Goal: Task Accomplishment & Management: Complete application form

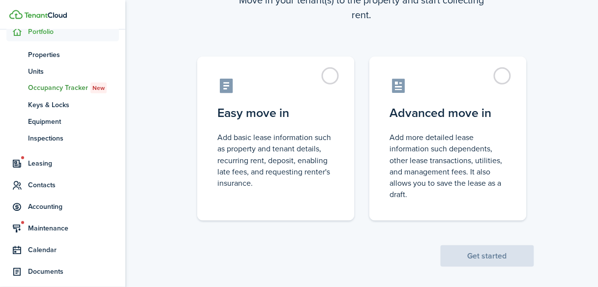
scroll to position [93, 0]
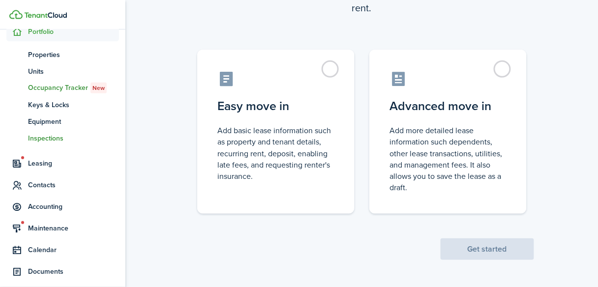
click at [52, 135] on span "Inspections" at bounding box center [73, 138] width 91 height 10
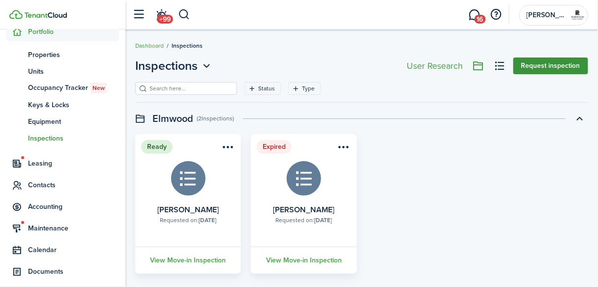
click at [535, 72] on button "Request inspection" at bounding box center [550, 66] width 75 height 17
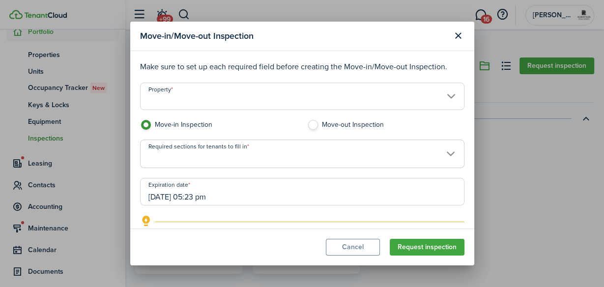
click at [218, 94] on input "Property" at bounding box center [302, 97] width 324 height 28
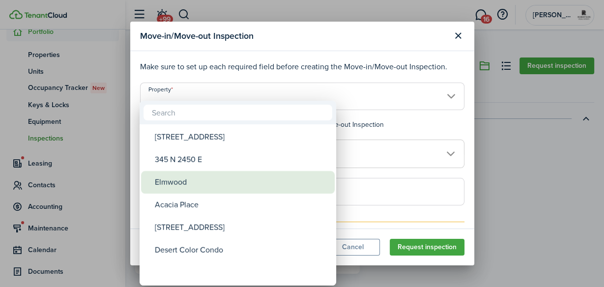
click at [187, 179] on div "Elmwood" at bounding box center [242, 182] width 174 height 23
type input "Elmwood"
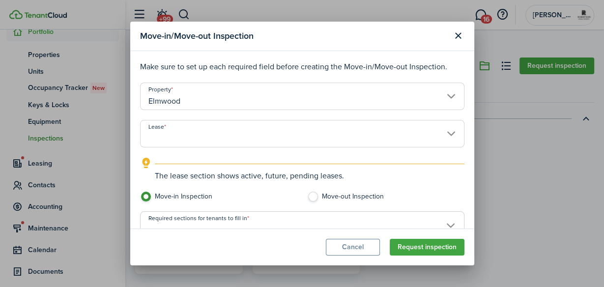
click at [266, 135] on input "Lease" at bounding box center [302, 134] width 324 height 28
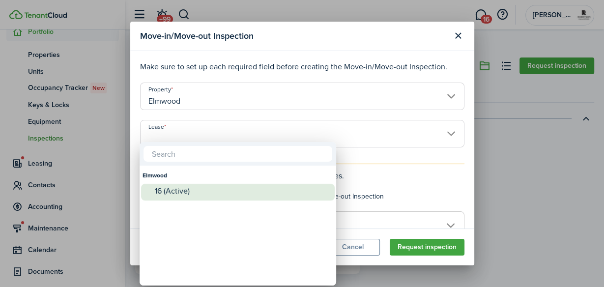
click at [190, 191] on div "16 (Active)" at bounding box center [242, 191] width 174 height 9
type input "Elmwood. Lease #16 (Active)"
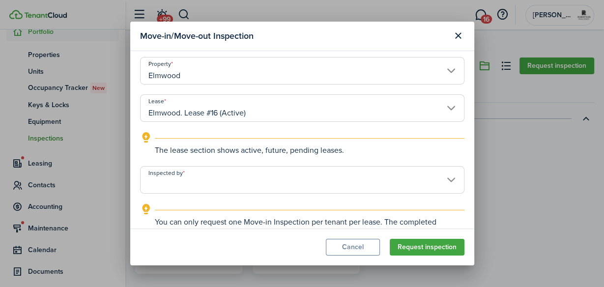
scroll to position [39, 0]
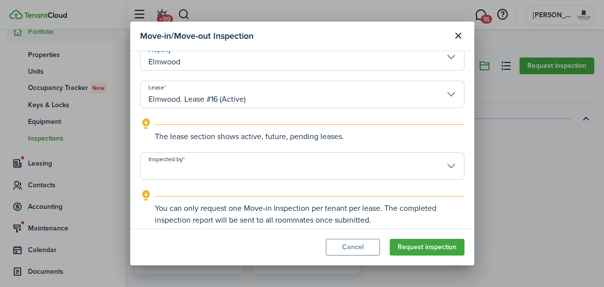
click at [225, 167] on input "Inspected by" at bounding box center [302, 166] width 324 height 28
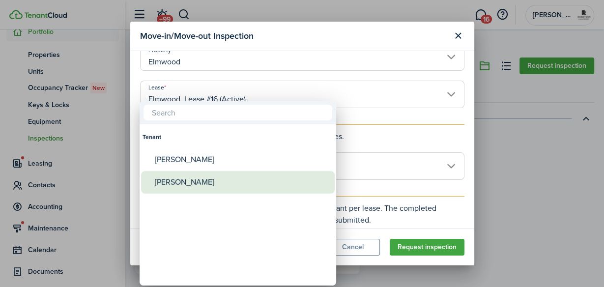
click at [194, 184] on div "[PERSON_NAME]" at bounding box center [242, 182] width 174 height 23
type input "[PERSON_NAME]"
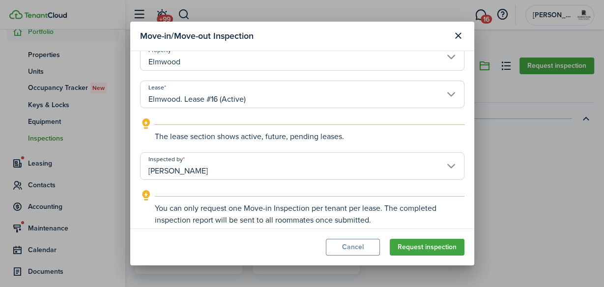
scroll to position [79, 0]
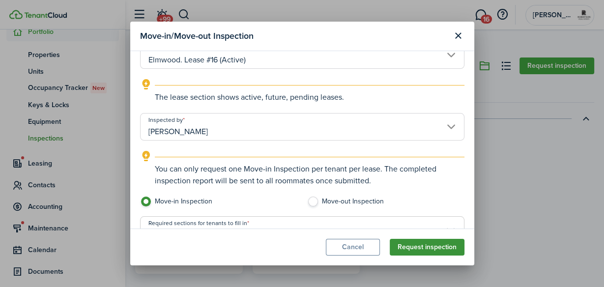
click at [399, 247] on button "Request inspection" at bounding box center [427, 247] width 75 height 17
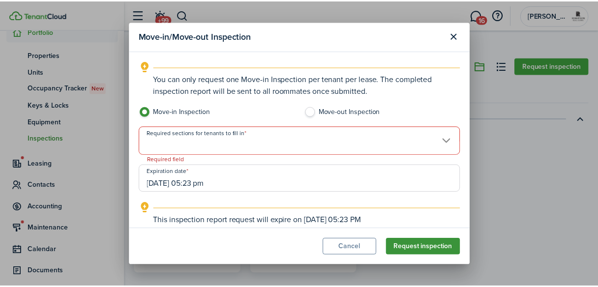
scroll to position [169, 0]
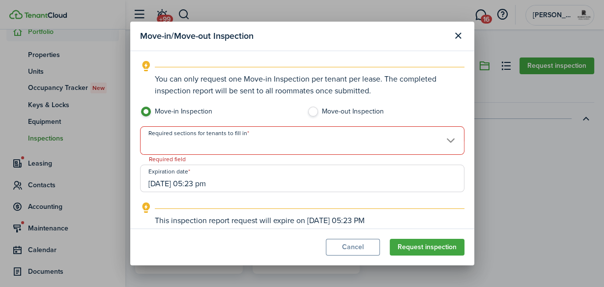
click at [209, 140] on span at bounding box center [302, 146] width 323 height 17
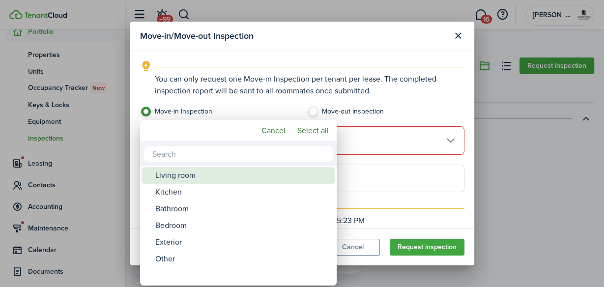
click at [181, 176] on div "Living room" at bounding box center [242, 175] width 174 height 17
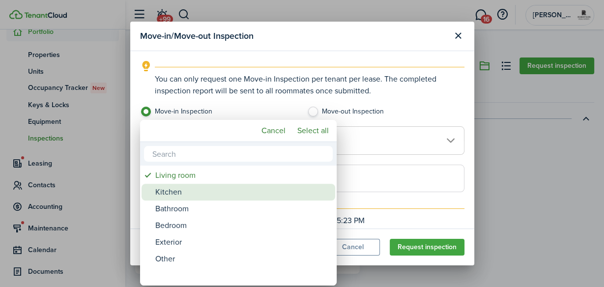
click at [178, 192] on div "Kitchen" at bounding box center [242, 192] width 174 height 17
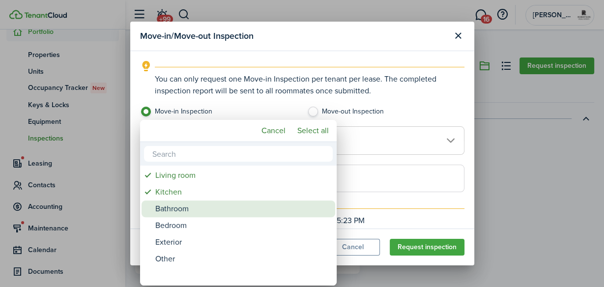
click at [172, 208] on div "Bathroom" at bounding box center [242, 209] width 174 height 17
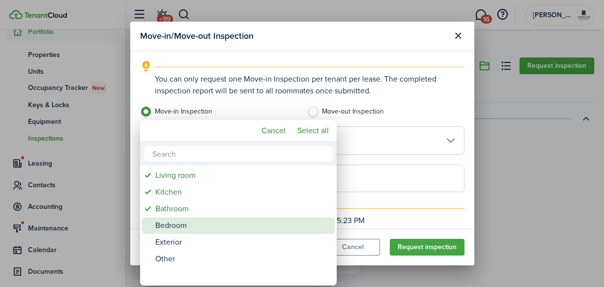
click at [171, 222] on div "Bedroom" at bounding box center [242, 225] width 174 height 17
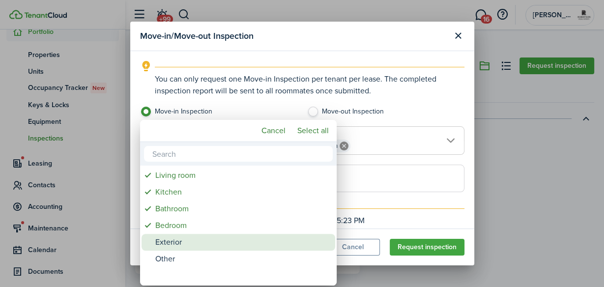
click at [170, 239] on div "Exterior" at bounding box center [242, 242] width 174 height 17
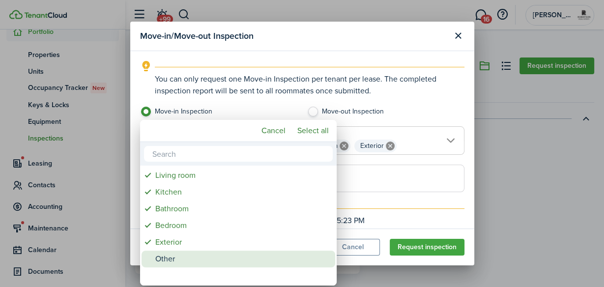
click at [164, 261] on div "Other" at bounding box center [242, 259] width 174 height 17
type input "Living room, Kitchen, Bathroom, Bedroom, Exterior, Other"
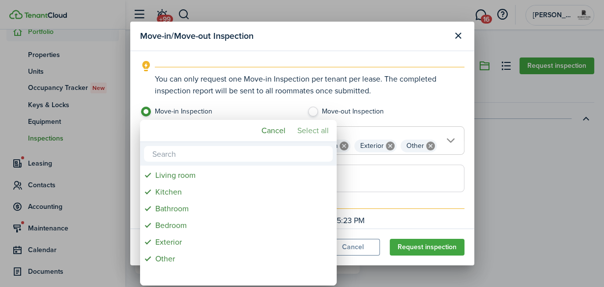
click at [306, 131] on mbsc-button "Select all" at bounding box center [312, 131] width 39 height 18
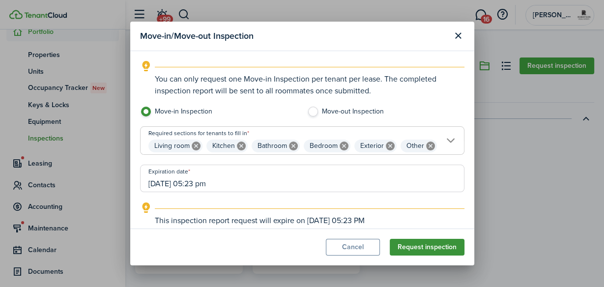
click at [404, 246] on button "Request inspection" at bounding box center [427, 247] width 75 height 17
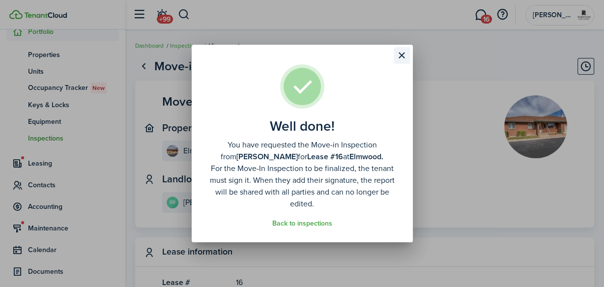
click at [402, 58] on button "Close modal" at bounding box center [402, 55] width 17 height 17
